Goal: Task Accomplishment & Management: Manage account settings

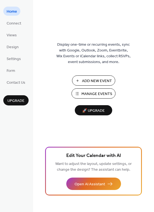
click at [96, 96] on span "Manage Events" at bounding box center [96, 94] width 31 height 6
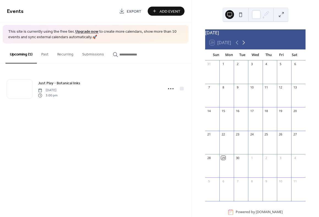
click at [243, 46] on icon at bounding box center [243, 42] width 7 height 7
click at [216, 166] on div "Just Play - Botanical Inks" at bounding box center [228, 164] width 37 height 5
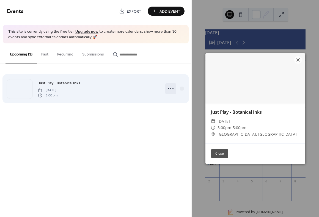
click at [170, 87] on icon at bounding box center [170, 88] width 9 height 9
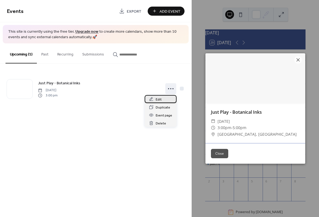
click at [159, 100] on span "Edit" at bounding box center [158, 100] width 6 height 6
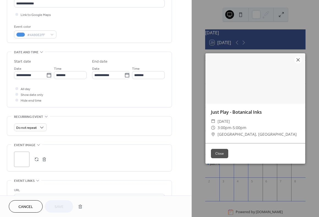
scroll to position [239, 0]
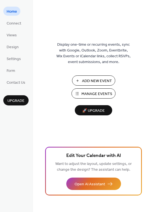
click at [84, 94] on span "Manage Events" at bounding box center [96, 94] width 31 height 6
click at [87, 94] on span "Manage Events" at bounding box center [96, 94] width 31 height 6
click at [91, 96] on span "Manage Events" at bounding box center [96, 94] width 31 height 6
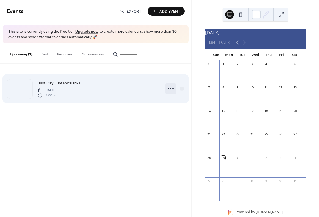
click at [168, 88] on circle at bounding box center [168, 88] width 1 height 1
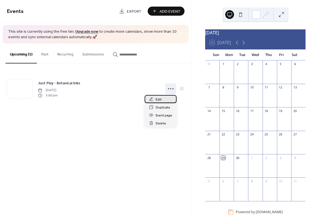
click at [157, 101] on span "Edit" at bounding box center [158, 100] width 6 height 6
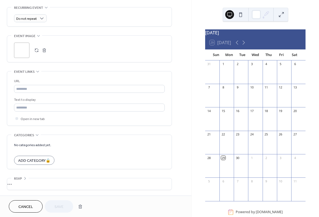
scroll to position [239, 0]
click at [20, 179] on div "•••" at bounding box center [89, 184] width 164 height 12
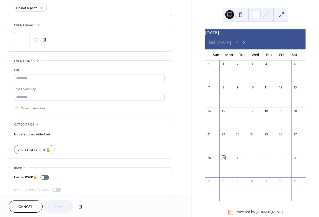
scroll to position [257, 0]
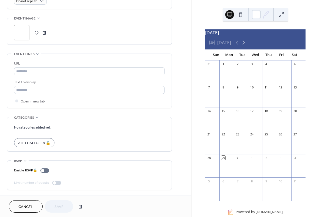
click at [48, 171] on div "Enable RSVP 🔒" at bounding box center [32, 171] width 37 height 6
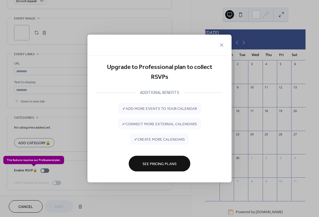
click at [48, 171] on div "Upgrade to Professional plan to collect RSVPs ADDITIONAL BENEFITS ✔ add more ev…" at bounding box center [159, 108] width 319 height 217
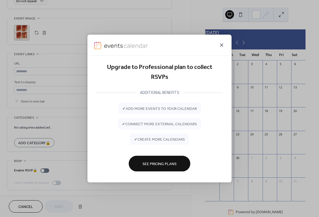
click at [221, 43] on icon at bounding box center [221, 45] width 7 height 7
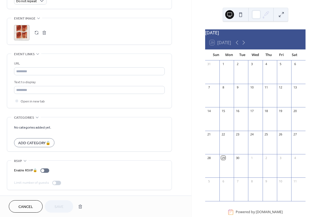
click at [113, 149] on div "No categories added yet. Add Category 🔒" at bounding box center [89, 134] width 151 height 34
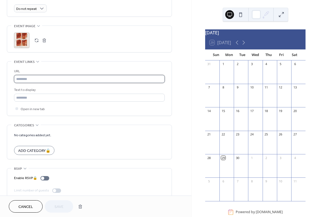
click at [25, 82] on input "text" at bounding box center [89, 79] width 151 height 8
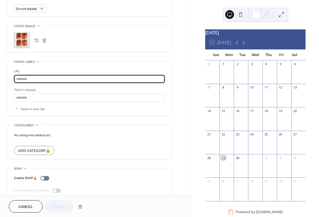
click at [29, 82] on input "text" at bounding box center [89, 79] width 151 height 8
paste input "**********"
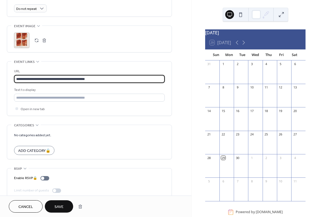
type input "**********"
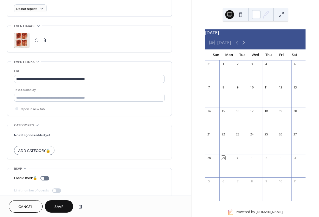
click at [63, 205] on span "Save" at bounding box center [58, 207] width 9 height 6
click at [63, 205] on div "Cancel Save" at bounding box center [47, 206] width 76 height 12
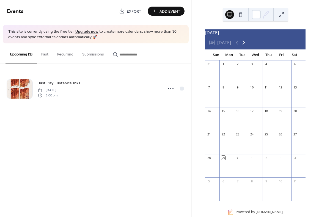
click at [246, 46] on icon at bounding box center [243, 42] width 7 height 7
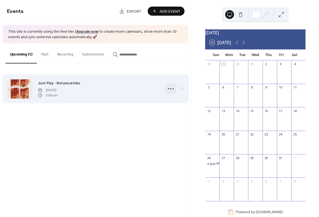
click at [170, 88] on circle at bounding box center [170, 88] width 1 height 1
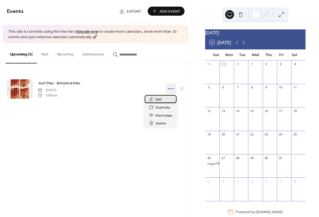
click at [162, 100] on div "Edit" at bounding box center [160, 99] width 32 height 8
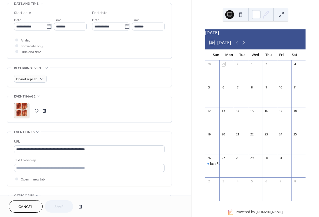
scroll to position [193, 0]
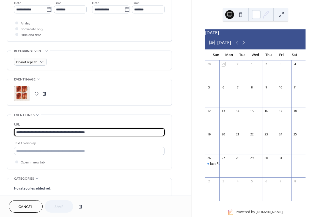
click at [45, 134] on input "**********" at bounding box center [89, 132] width 151 height 8
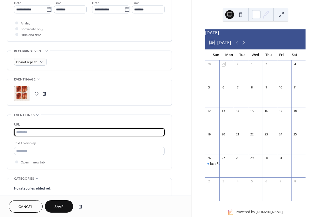
paste input "**********"
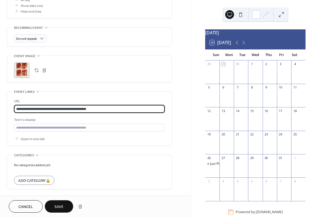
type input "**********"
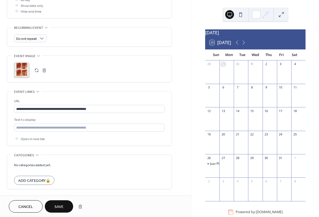
click at [58, 207] on span "Save" at bounding box center [58, 207] width 9 height 6
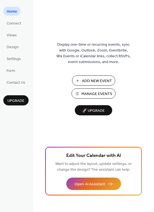
click at [94, 94] on span "Manage Events" at bounding box center [96, 94] width 31 height 6
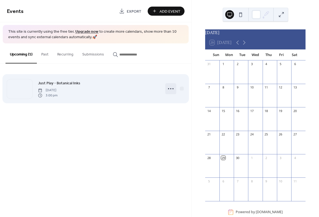
click at [168, 86] on icon at bounding box center [170, 88] width 9 height 9
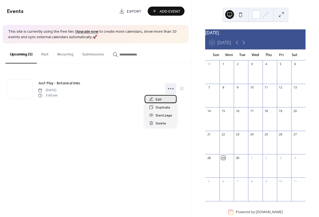
click at [156, 98] on span "Edit" at bounding box center [158, 100] width 6 height 6
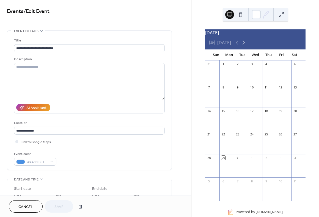
drag, startPoint x: 154, startPoint y: 49, endPoint x: 73, endPoint y: 150, distance: 130.0
click at [73, 150] on div "**********" at bounding box center [89, 102] width 151 height 128
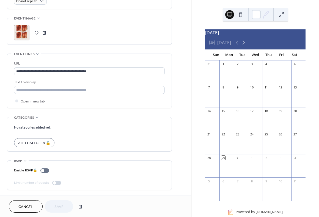
scroll to position [257, 0]
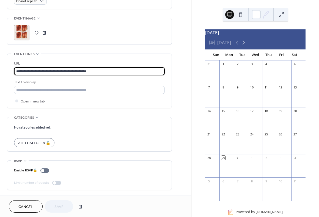
click at [46, 70] on input "**********" at bounding box center [89, 71] width 151 height 8
paste input "text"
type input "**********"
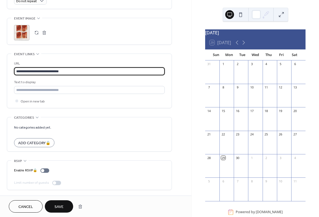
drag, startPoint x: 119, startPoint y: 89, endPoint x: 59, endPoint y: 206, distance: 131.0
click at [59, 206] on span "Save" at bounding box center [58, 207] width 9 height 6
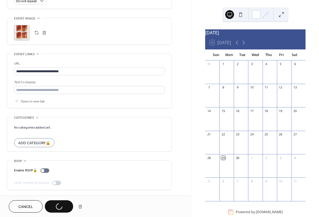
click at [59, 206] on div "Cancel Save" at bounding box center [47, 206] width 76 height 12
